Goal: Check status: Check status

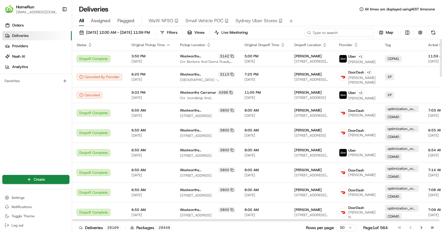
click at [349, 31] on input at bounding box center [339, 33] width 69 height 8
paste input "265726991"
type input "265726991"
click at [150, 34] on span "[DATE] 12:00 AM - [DATE] 11:59 PM" at bounding box center [118, 32] width 64 height 5
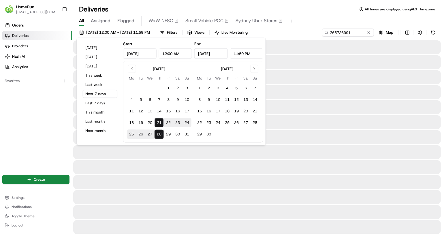
drag, startPoint x: 101, startPoint y: 103, endPoint x: 140, endPoint y: 93, distance: 40.2
click at [100, 103] on button "Last 7 days" at bounding box center [100, 103] width 35 height 8
type input "[DATE]"
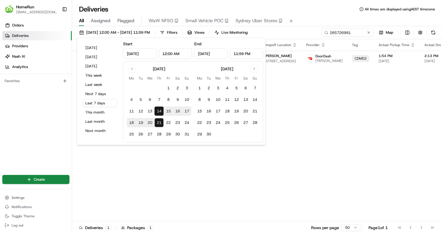
drag, startPoint x: 381, startPoint y: 104, endPoint x: 302, endPoint y: 77, distance: 83.5
click at [376, 105] on div "Status Original Pickup Time Pickup Location Original Dropoff Time Dropoff Locat…" at bounding box center [325, 130] width 506 height 182
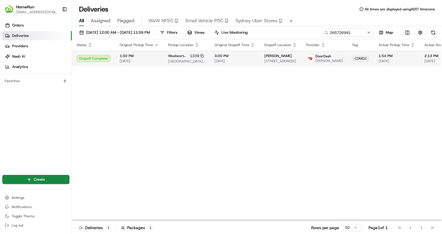
click at [235, 58] on span "3:00 PM" at bounding box center [234, 56] width 41 height 5
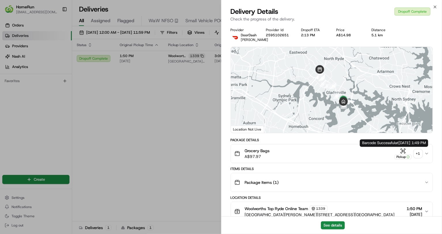
click at [415, 154] on div "+ 1" at bounding box center [418, 154] width 8 height 8
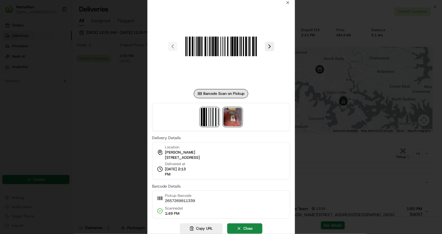
click at [233, 114] on img at bounding box center [232, 117] width 18 height 18
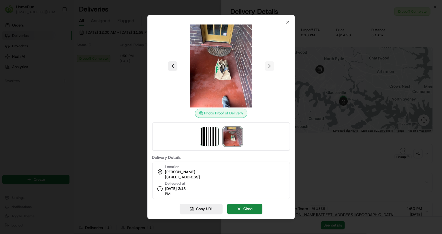
click at [115, 143] on div at bounding box center [221, 117] width 442 height 234
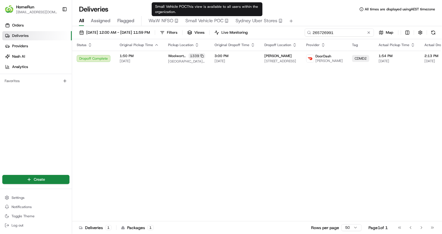
drag, startPoint x: 353, startPoint y: 31, endPoint x: 203, endPoint y: 30, distance: 150.1
click at [217, 31] on div "[DATE] 12:00 AM - [DATE] 11:59 PM Filters Views Live Monitoring 265726991 Map" at bounding box center [257, 34] width 370 height 11
paste input "05248"
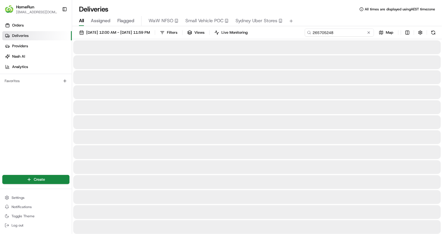
type input "265705248"
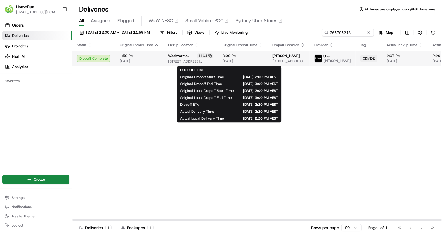
click at [240, 56] on span "3:00 PM" at bounding box center [242, 56] width 41 height 5
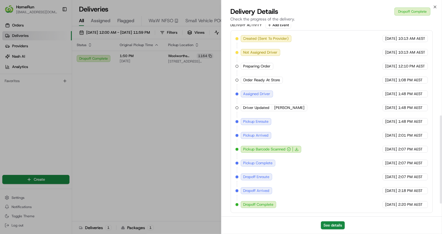
scroll to position [227, 0]
click at [328, 222] on button "See details" at bounding box center [333, 225] width 24 height 8
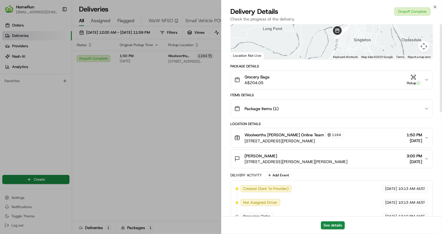
scroll to position [0, 0]
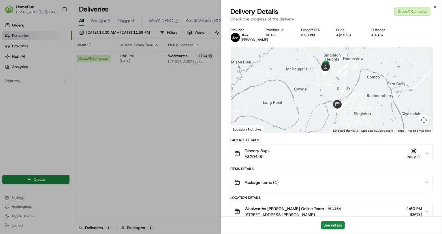
drag, startPoint x: 168, startPoint y: 101, endPoint x: 181, endPoint y: 95, distance: 15.1
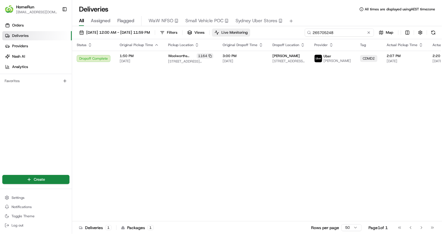
drag, startPoint x: 355, startPoint y: 31, endPoint x: 257, endPoint y: 31, distance: 98.5
click at [257, 31] on div "[DATE] 12:00 AM - [DATE] 11:59 PM Filters Views Live Monitoring 265705248 Map" at bounding box center [257, 34] width 370 height 11
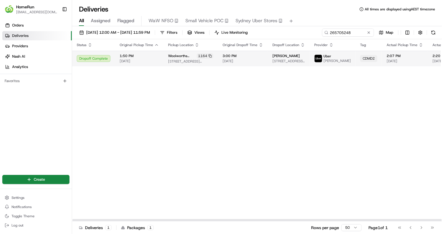
click at [252, 62] on td "3:00 PM [DATE]" at bounding box center [243, 59] width 50 height 16
